Goal: Check status: Check status

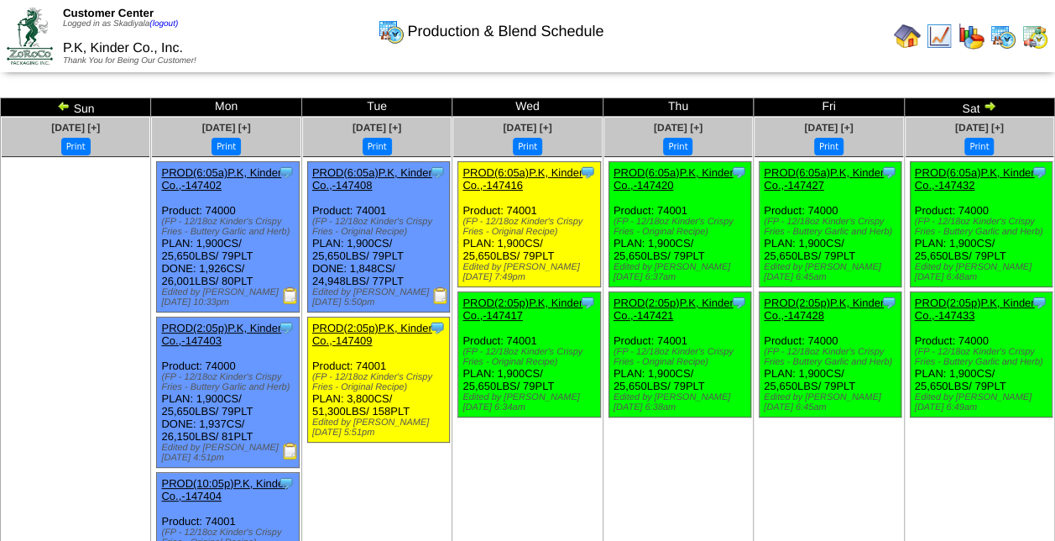
click at [990, 104] on img at bounding box center [989, 105] width 13 height 13
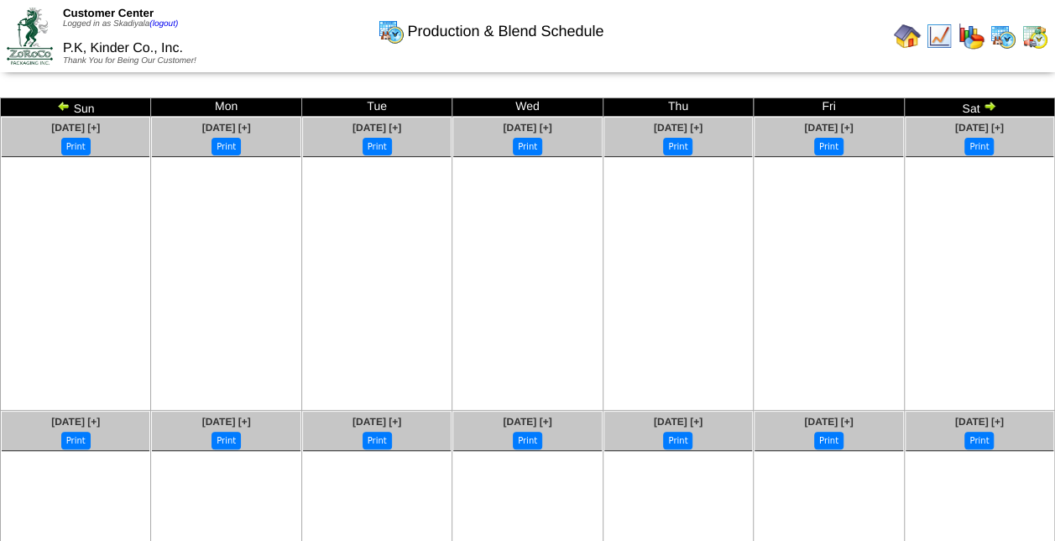
click at [63, 103] on img at bounding box center [63, 105] width 13 height 13
